Goal: Ask a question: Seek information or help from site administrators or community

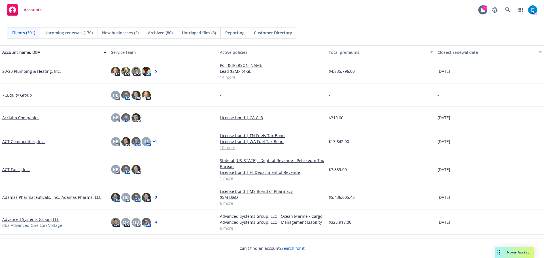
click at [513, 250] on div "Nova Assist" at bounding box center [514, 252] width 39 height 11
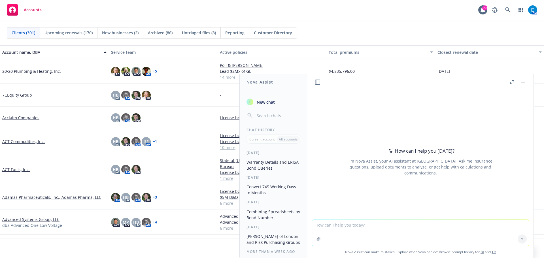
click at [336, 229] on textarea at bounding box center [420, 233] width 217 height 26
type textarea "can you find me the email address for Bresa long at the City of vallejo public …"
